Goal: Task Accomplishment & Management: Complete application form

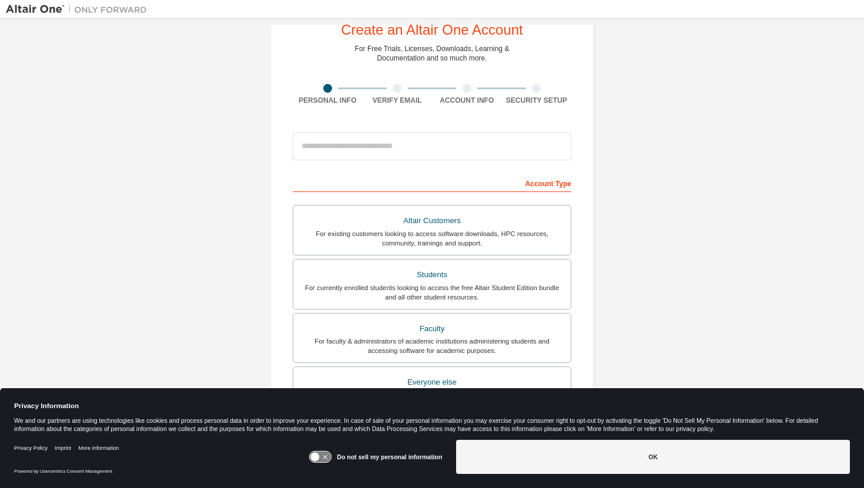
scroll to position [39, 0]
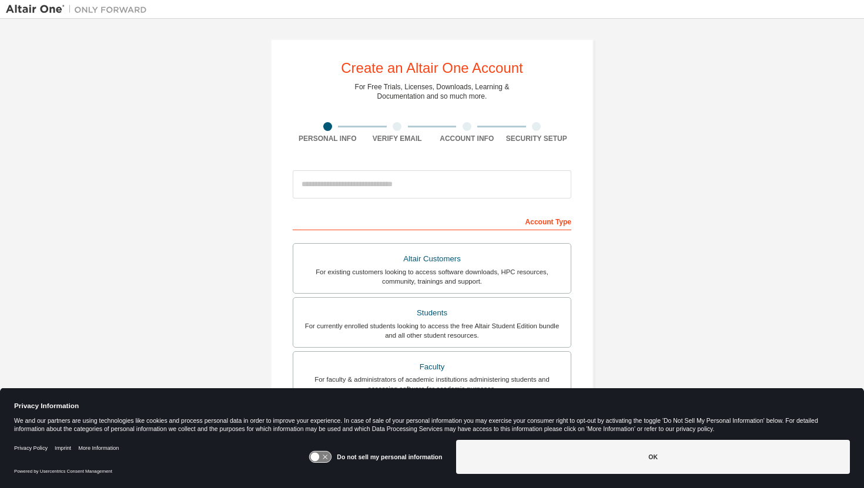
scroll to position [123, 0]
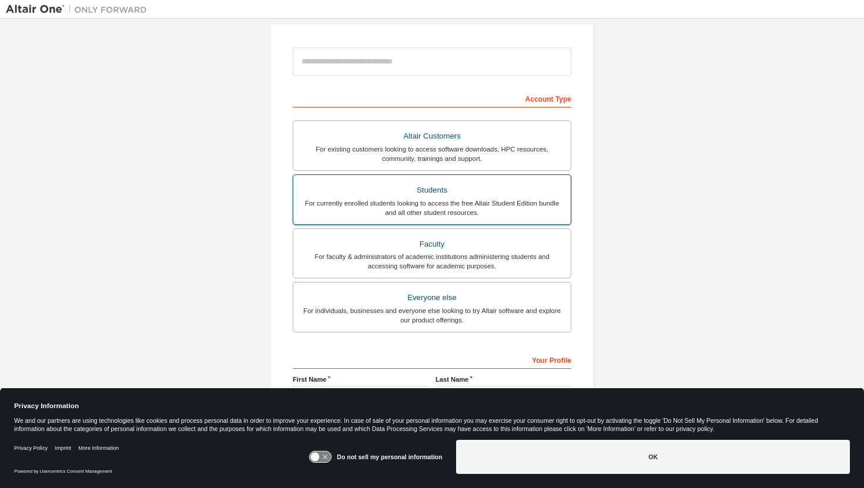
click at [395, 200] on div "For currently enrolled students looking to access the free Altair Student Editi…" at bounding box center [431, 208] width 263 height 19
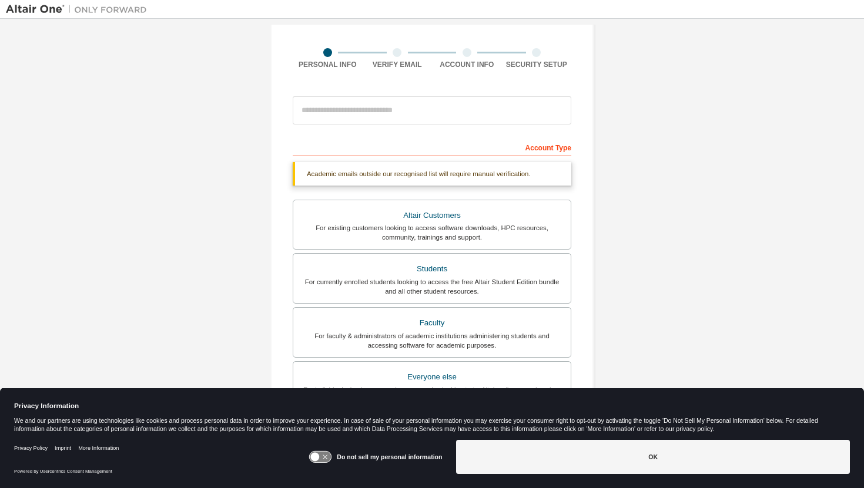
scroll to position [0, 0]
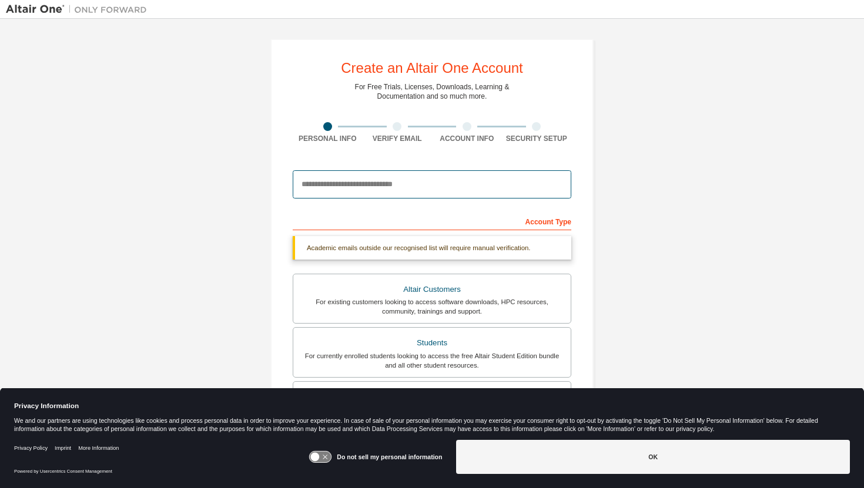
click at [409, 192] on input "email" at bounding box center [432, 184] width 278 height 28
type input "**********"
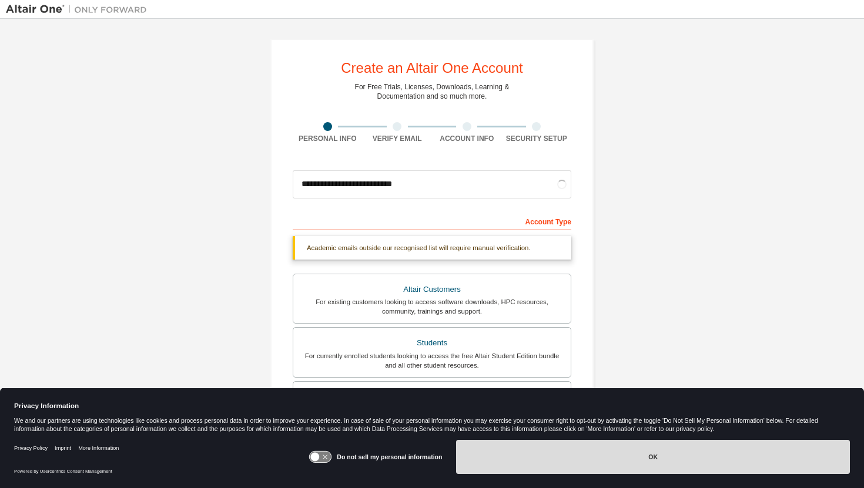
click at [482, 470] on button "OK" at bounding box center [653, 457] width 394 height 34
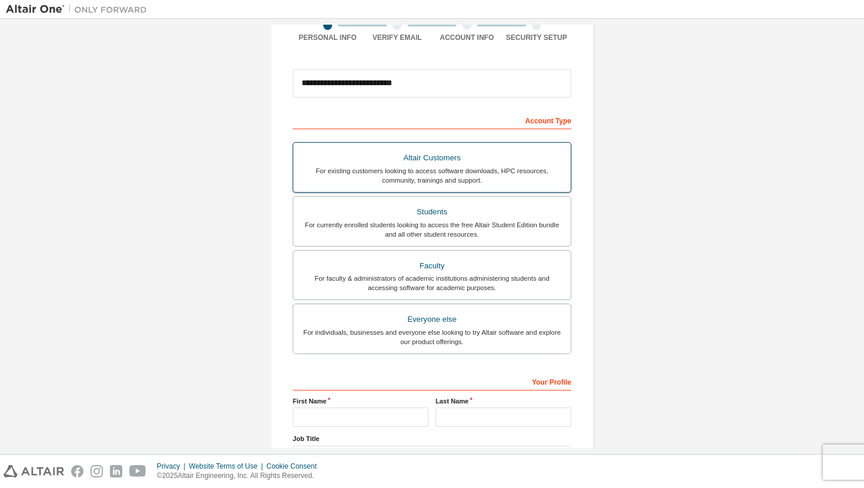
scroll to position [199, 0]
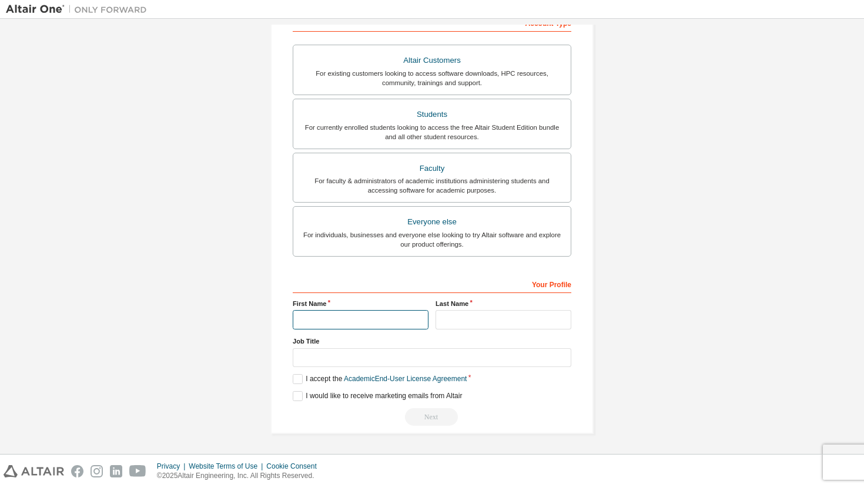
click at [363, 327] on input "text" at bounding box center [361, 319] width 136 height 19
click at [448, 330] on div "Your Profile First Name ******* Last Name Job Title Please provide State/Provin…" at bounding box center [432, 350] width 278 height 152
click at [383, 317] on input "*******" at bounding box center [361, 319] width 136 height 19
type input "*******"
click at [486, 312] on input "text" at bounding box center [503, 319] width 136 height 19
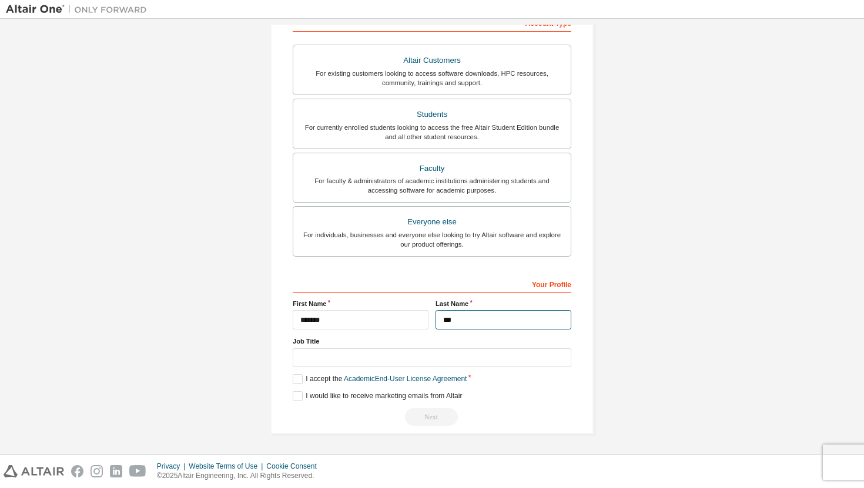
type input "***"
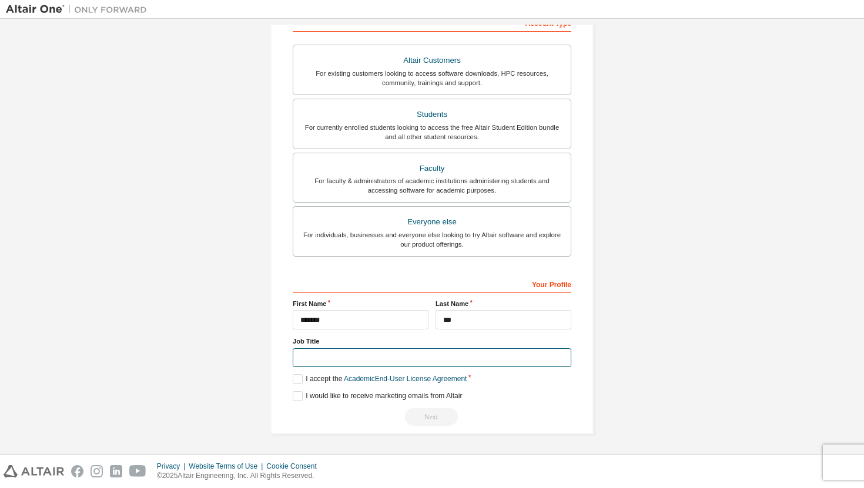
click at [374, 356] on input "text" at bounding box center [432, 357] width 278 height 19
type input "*"
click at [322, 379] on label "I accept the Academic End-User License Agreement" at bounding box center [380, 379] width 174 height 10
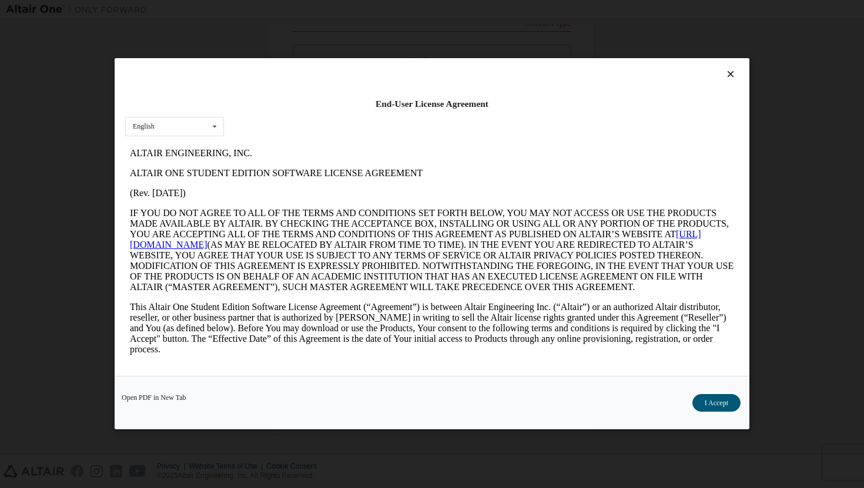
scroll to position [0, 0]
click at [720, 401] on button "I Accept" at bounding box center [716, 404] width 48 height 18
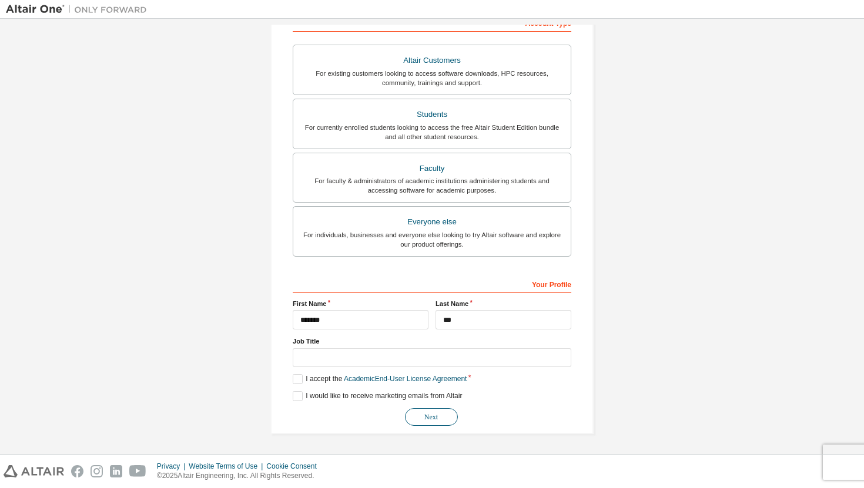
click at [435, 419] on button "Next" at bounding box center [431, 417] width 53 height 18
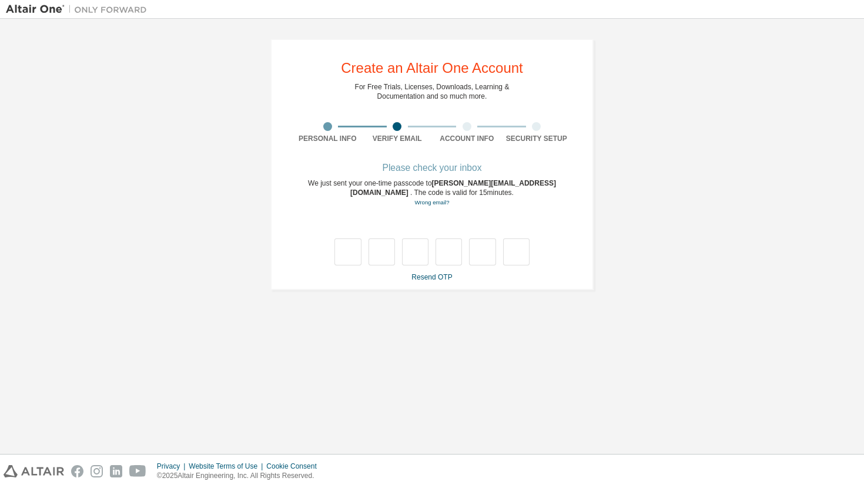
type input "*"
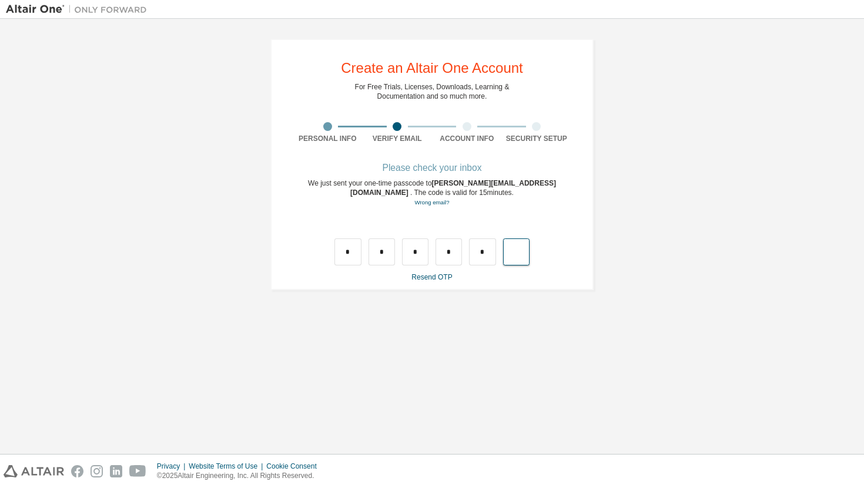
type input "*"
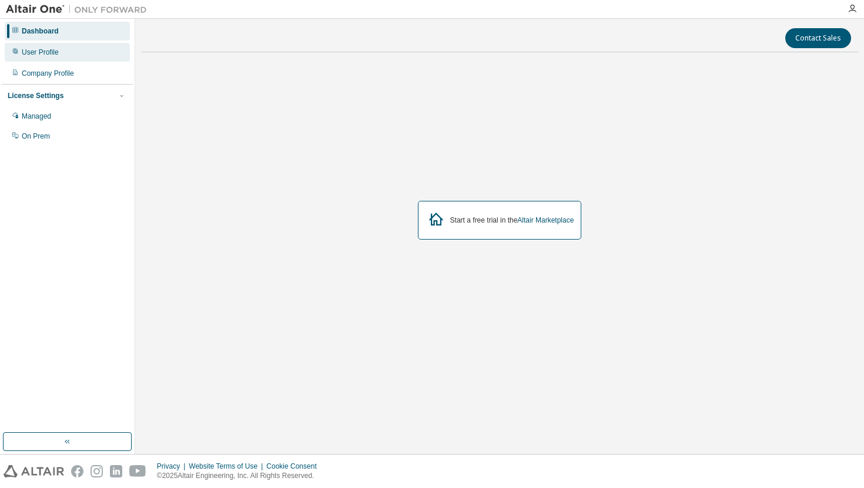
click at [93, 49] on div "User Profile" at bounding box center [67, 52] width 125 height 19
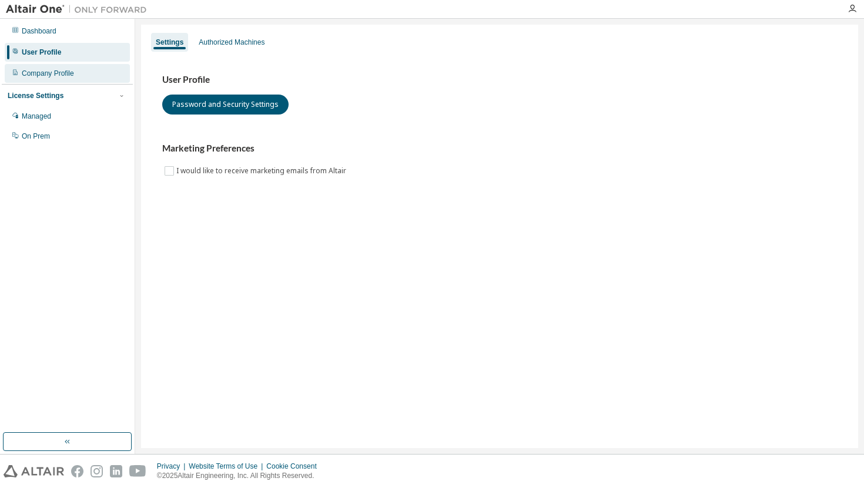
click at [90, 67] on div "Company Profile" at bounding box center [67, 73] width 125 height 19
click at [92, 35] on div "Dashboard" at bounding box center [67, 31] width 125 height 19
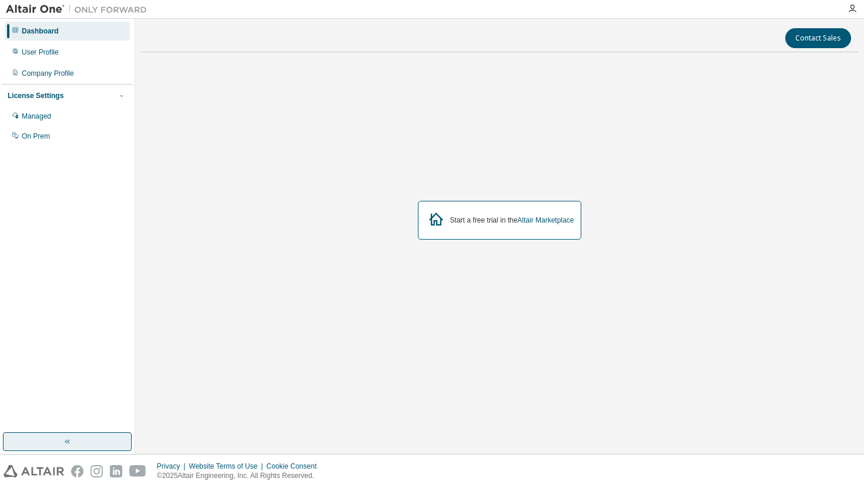
click at [76, 434] on button "button" at bounding box center [67, 441] width 129 height 19
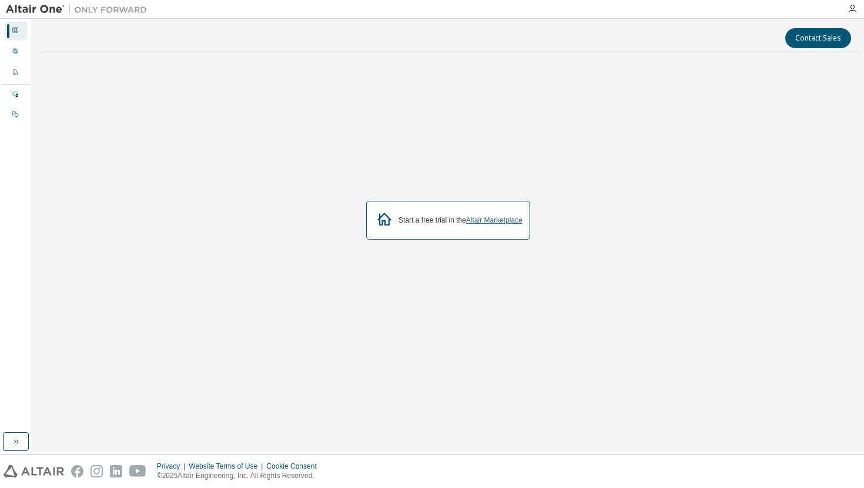
click at [503, 221] on link "Altair Marketplace" at bounding box center [494, 220] width 56 height 8
